Goal: Task Accomplishment & Management: Manage account settings

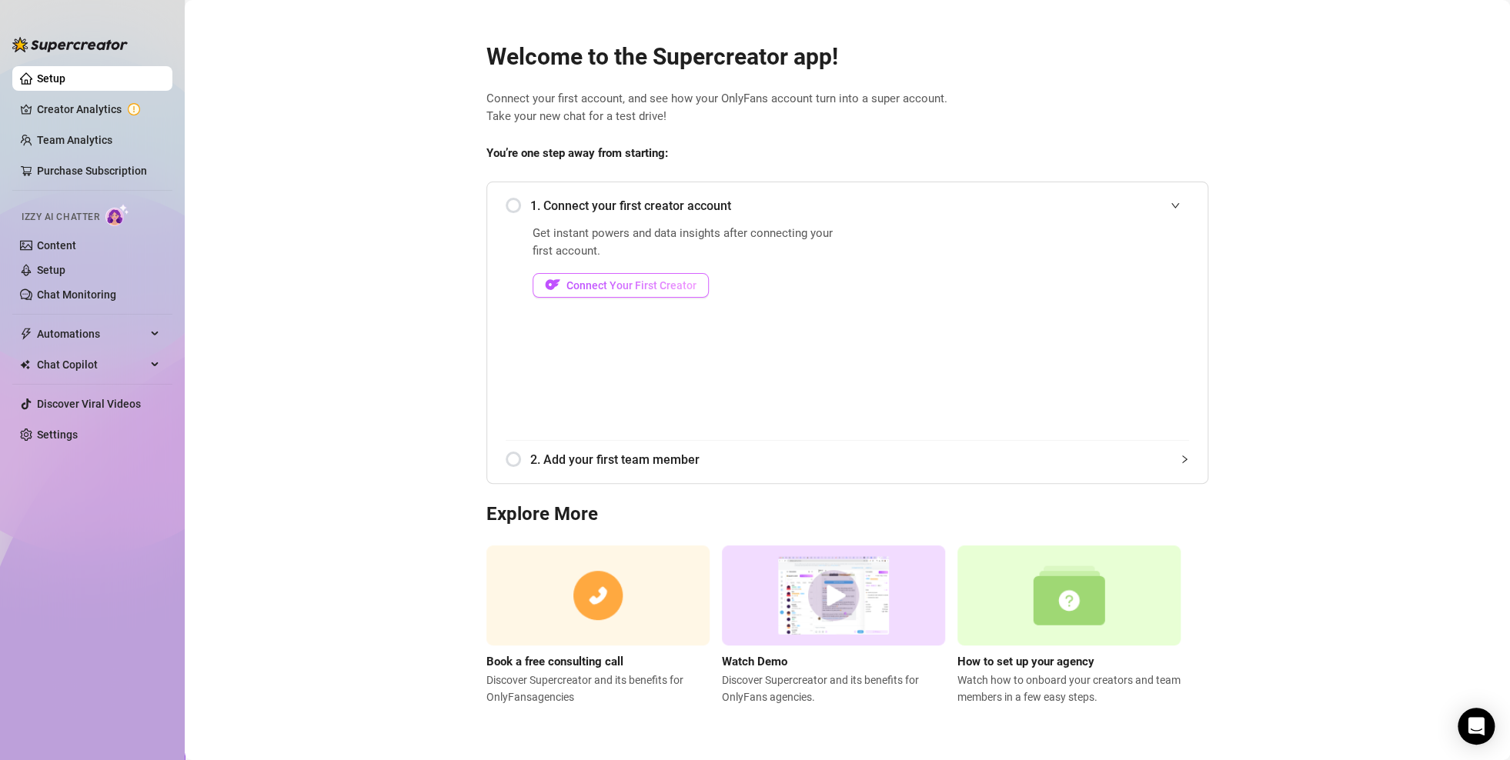
click at [570, 297] on div "Get instant powers and data insights after connecting your first account. Conne…" at bounding box center [688, 333] width 310 height 216
click at [571, 274] on button "Connect Your First Creator" at bounding box center [621, 285] width 176 height 25
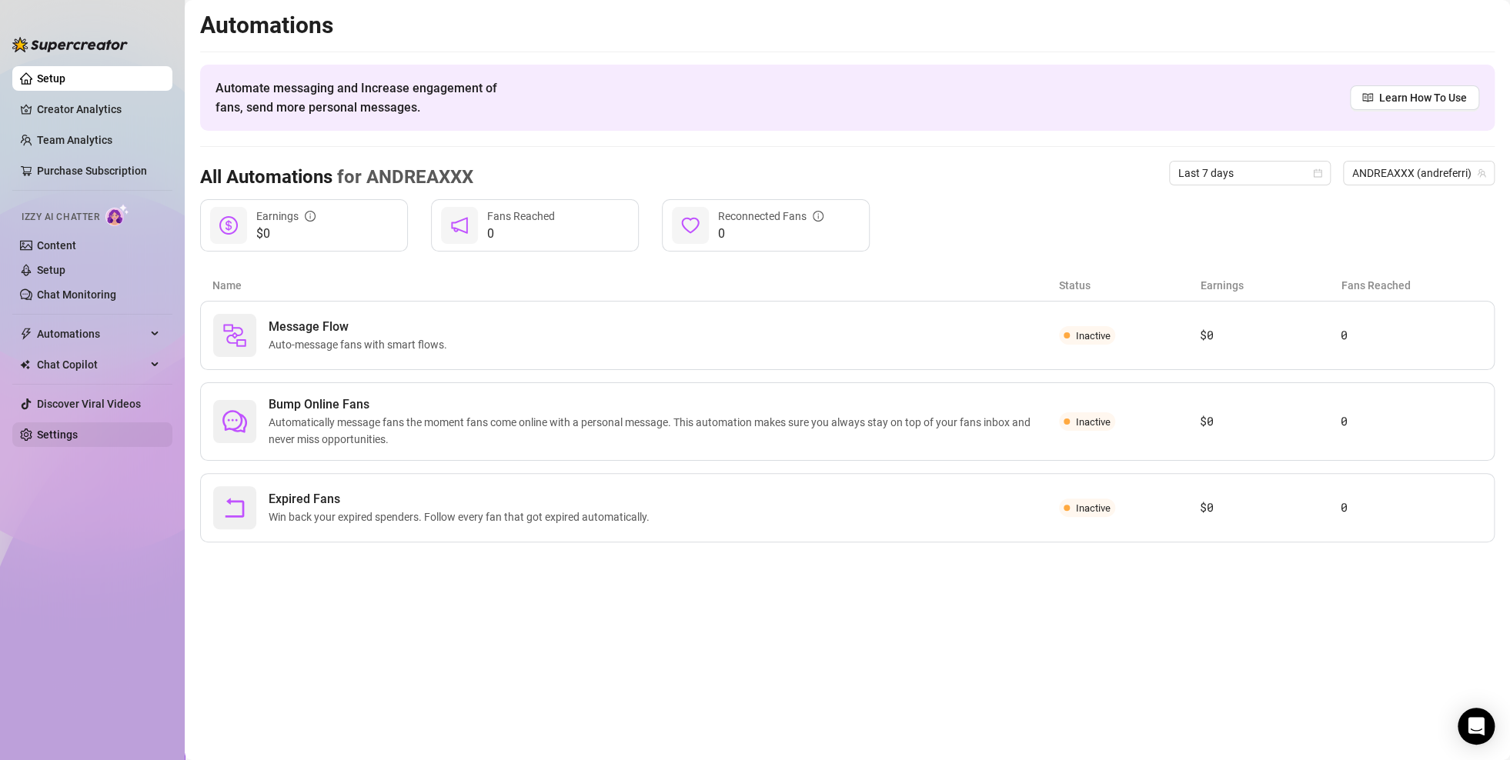
click at [77, 438] on link "Settings" at bounding box center [57, 435] width 41 height 12
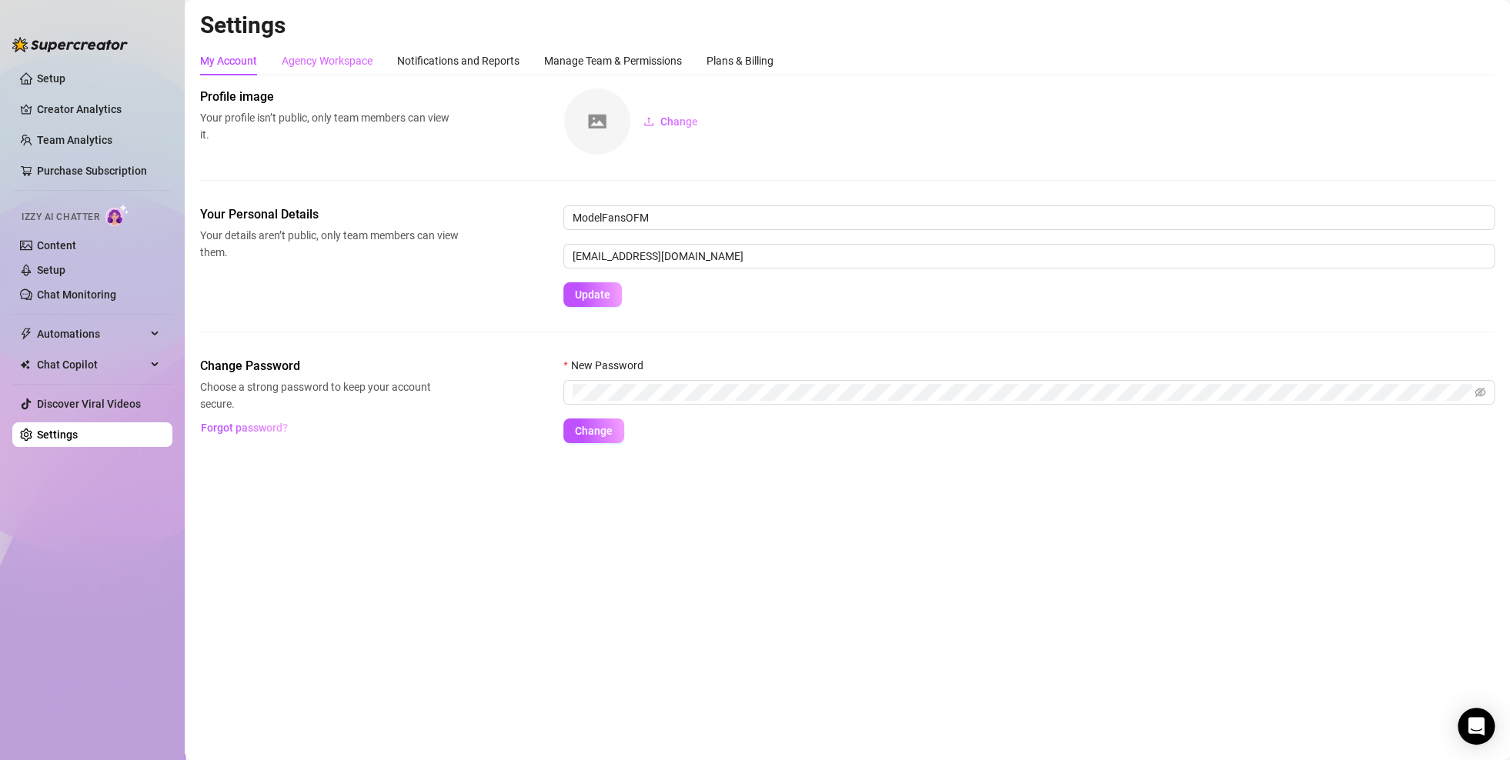
click at [340, 72] on div "Agency Workspace" at bounding box center [327, 60] width 91 height 29
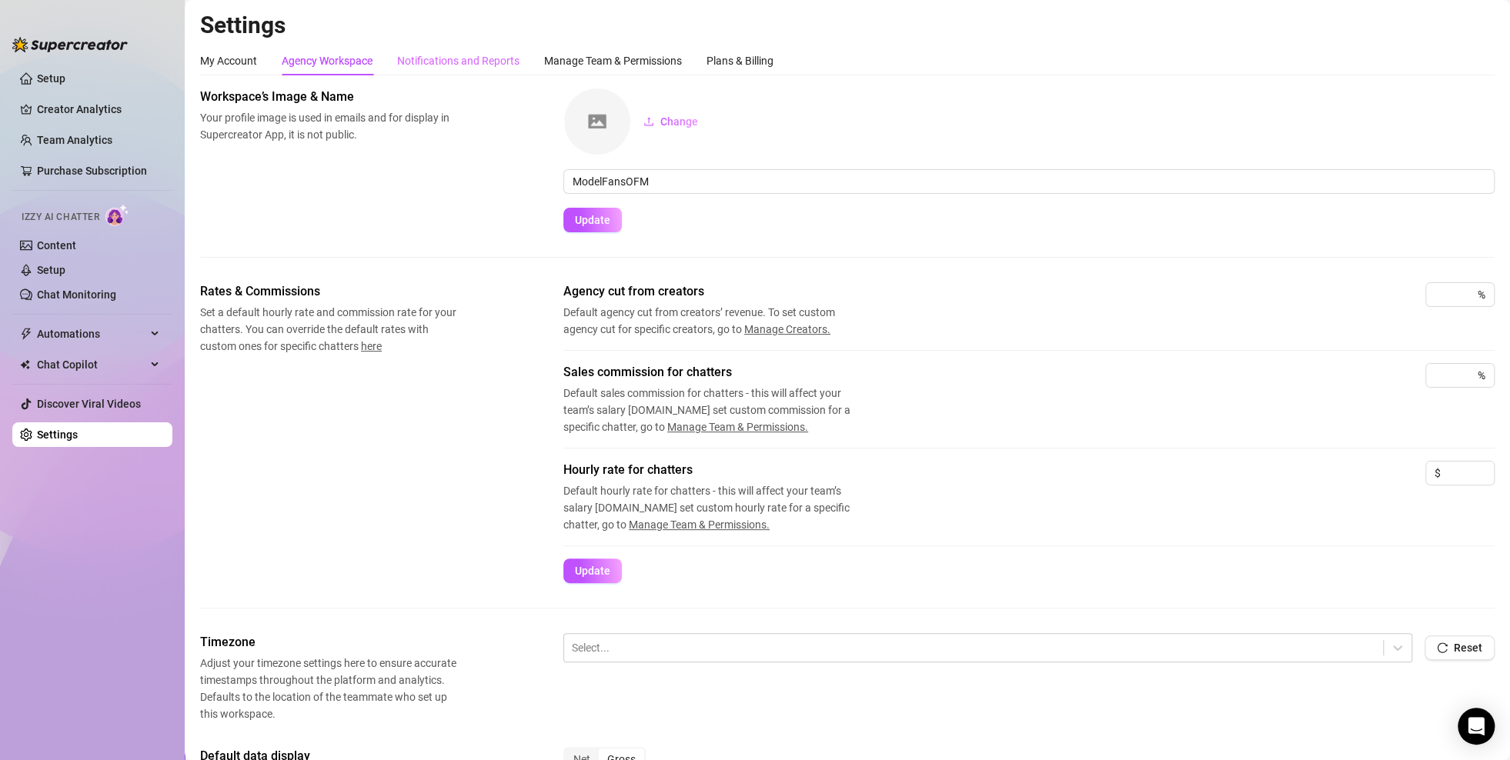
click at [433, 51] on div "Notifications and Reports" at bounding box center [458, 60] width 122 height 29
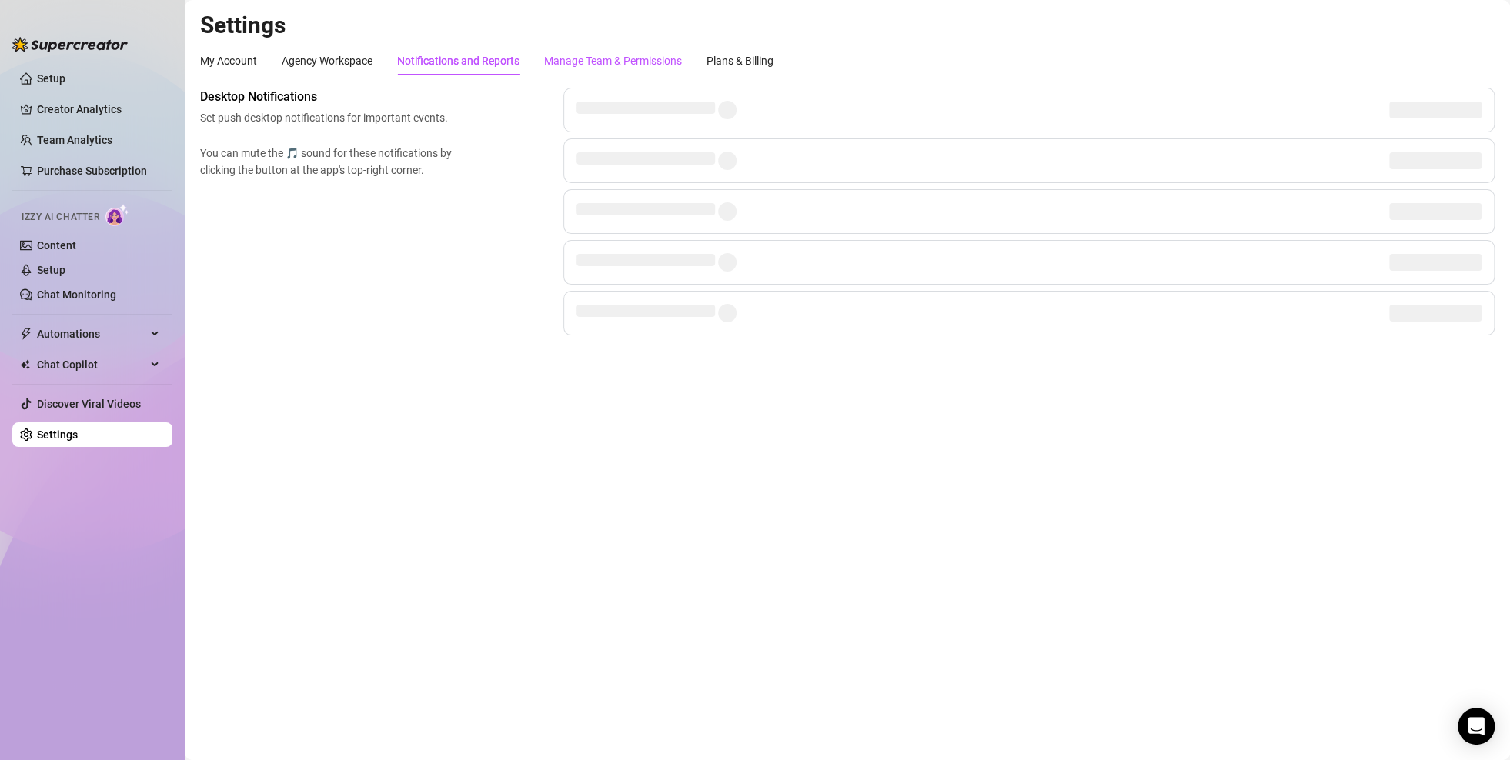
click at [572, 61] on div "Manage Team & Permissions" at bounding box center [613, 60] width 138 height 17
click at [727, 67] on div "Plans & Billing" at bounding box center [740, 60] width 67 height 17
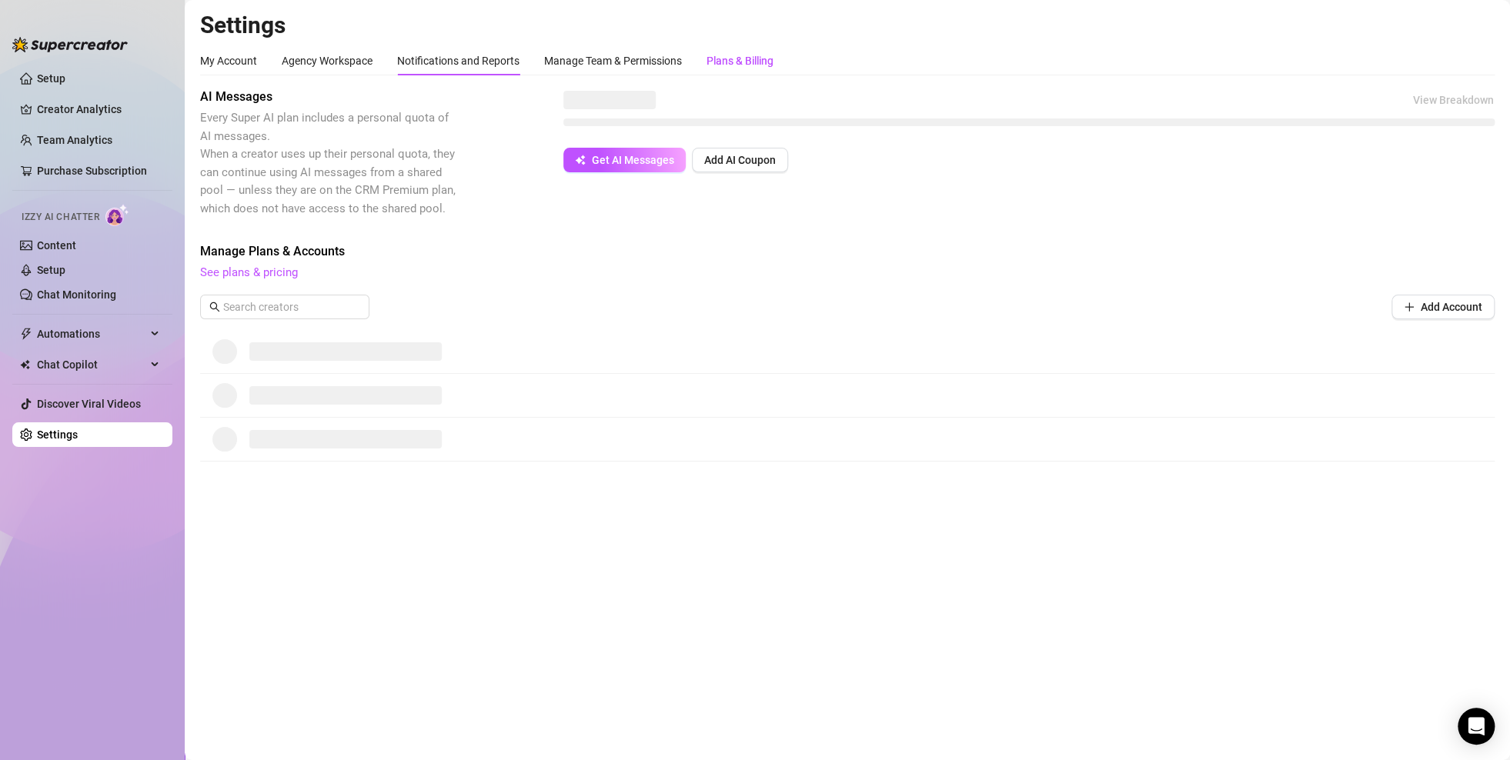
click at [729, 68] on div "Plans & Billing" at bounding box center [740, 60] width 67 height 17
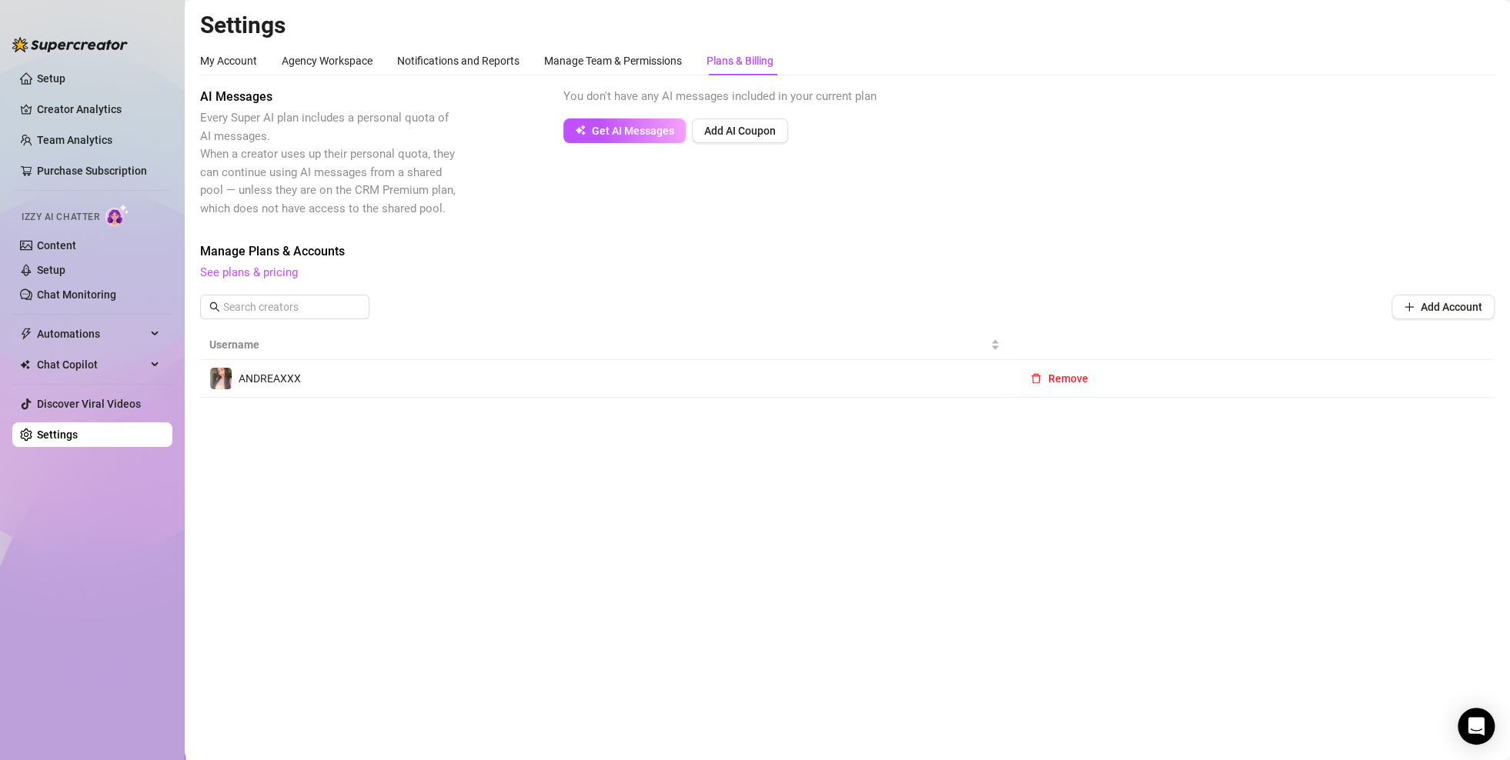
click at [236, 262] on div "Manage Plans & Accounts See plans & pricing" at bounding box center [847, 262] width 1295 height 40
click at [237, 264] on span "See plans & pricing" at bounding box center [847, 273] width 1295 height 18
click at [238, 266] on link "See plans & pricing" at bounding box center [249, 273] width 98 height 14
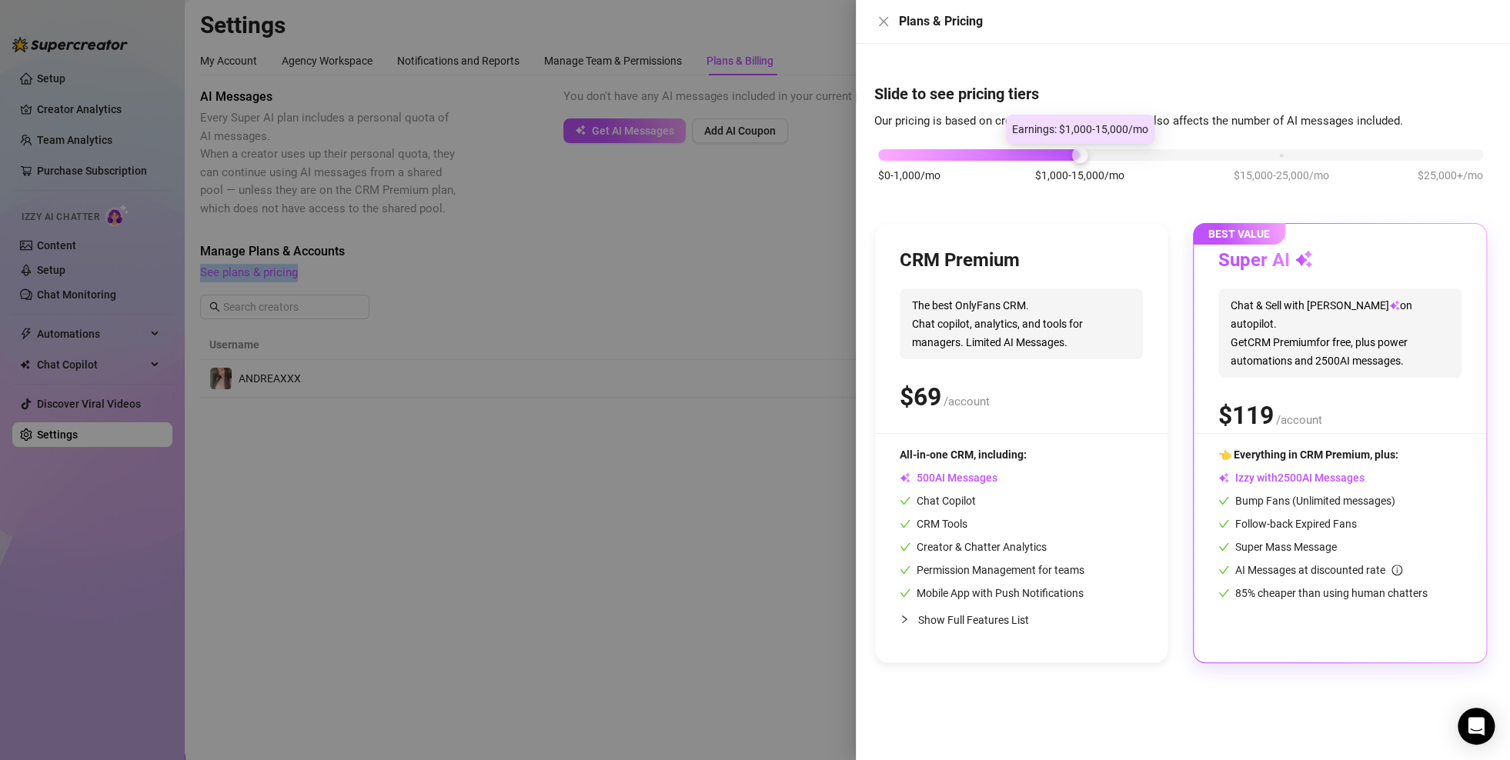
drag, startPoint x: 1073, startPoint y: 151, endPoint x: 1047, endPoint y: 157, distance: 26.9
click at [1047, 155] on div "$0-1,000/mo $1,000-15,000/mo $15,000-25,000/mo $25,000+/mo" at bounding box center [1180, 150] width 605 height 9
click at [1060, 719] on div "Slide to see pricing tiers Our pricing is based on creator's monthly earnings. …" at bounding box center [1183, 402] width 654 height 717
click at [563, 259] on div at bounding box center [755, 380] width 1510 height 760
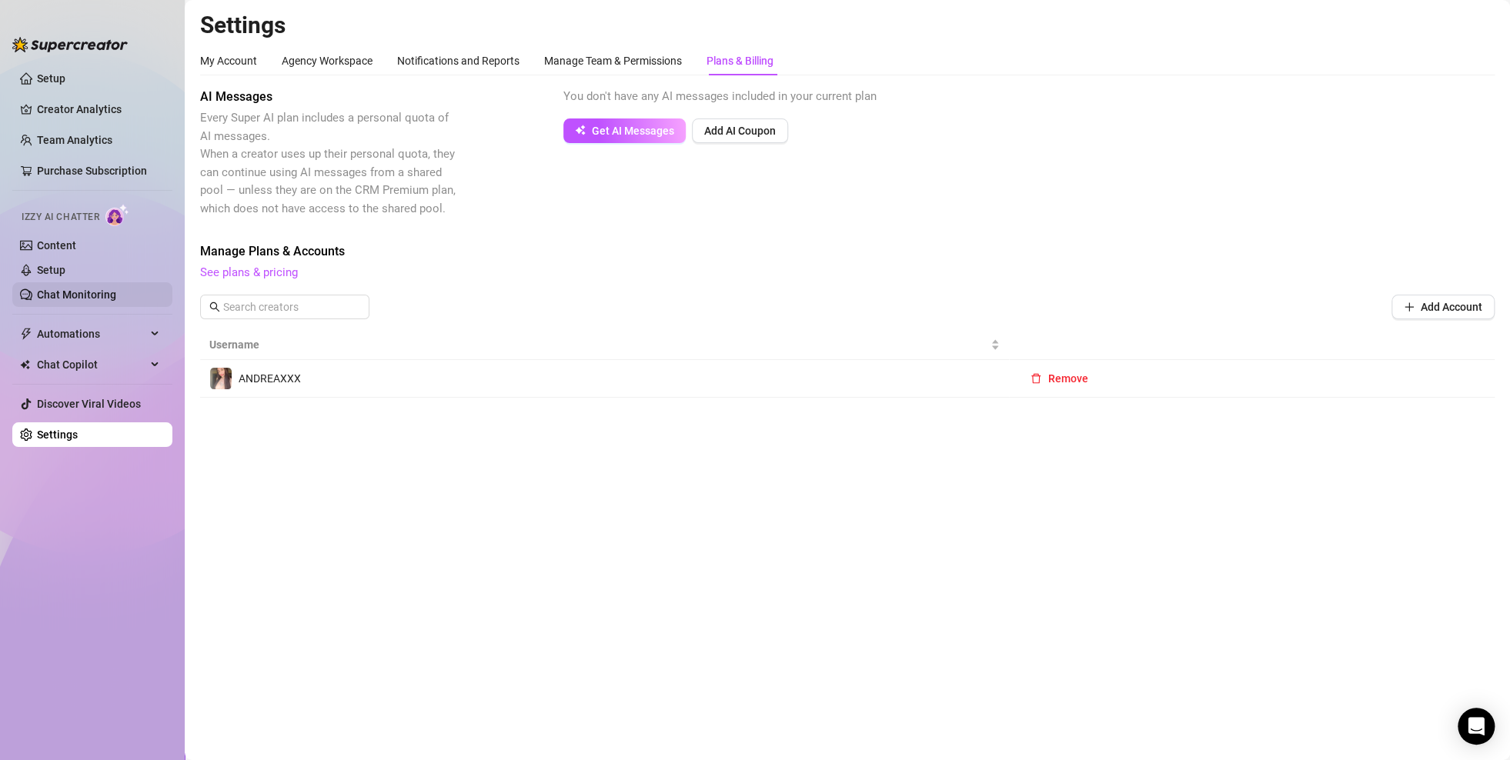
click at [61, 293] on link "Chat Monitoring" at bounding box center [76, 295] width 79 height 12
